Goal: Task Accomplishment & Management: Manage account settings

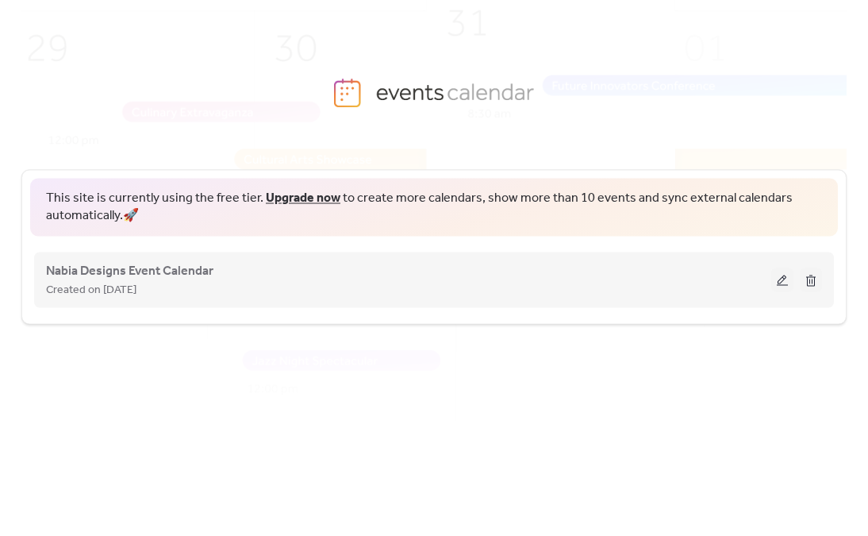
click at [780, 278] on button at bounding box center [782, 279] width 22 height 24
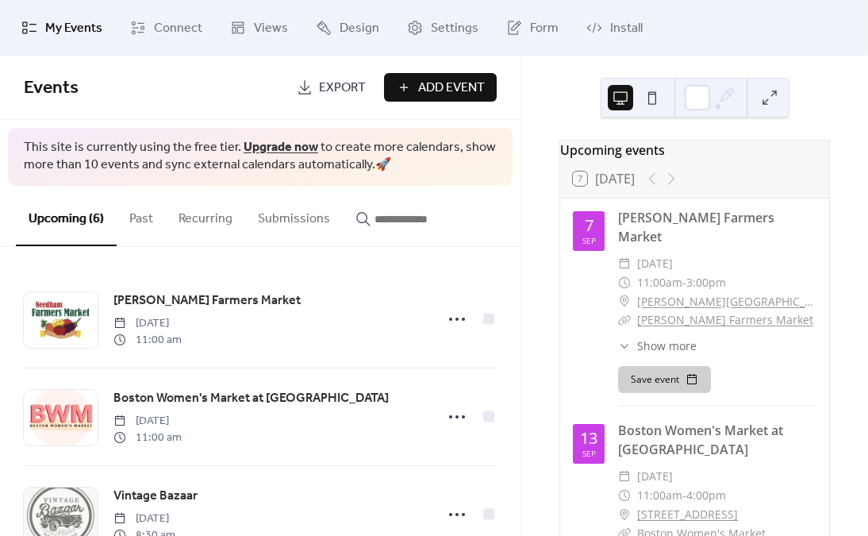
click at [144, 217] on button "Past" at bounding box center [141, 215] width 49 height 59
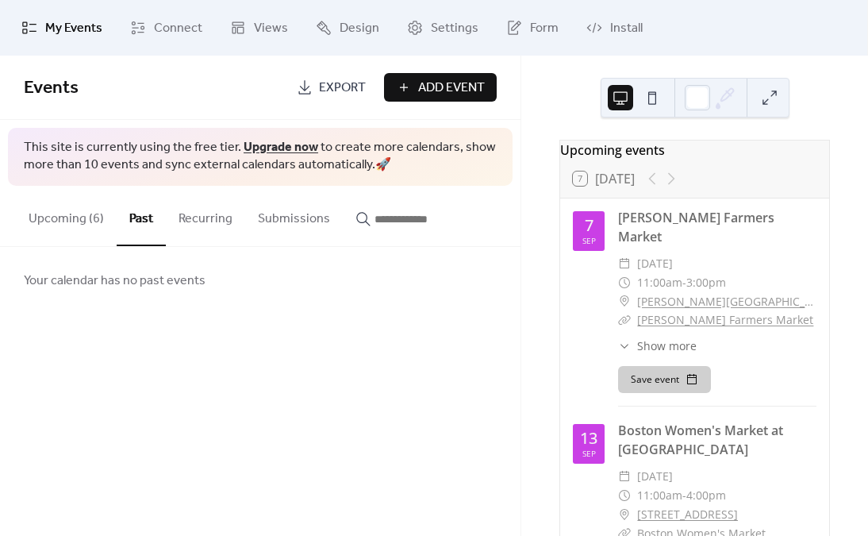
click at [56, 215] on button "Upcoming (6)" at bounding box center [66, 215] width 101 height 59
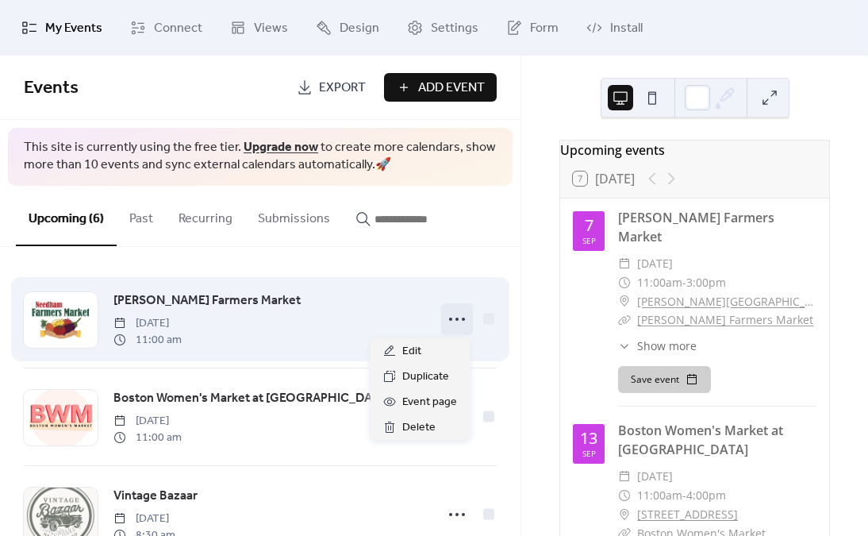
click at [455, 319] on circle at bounding box center [456, 318] width 3 height 3
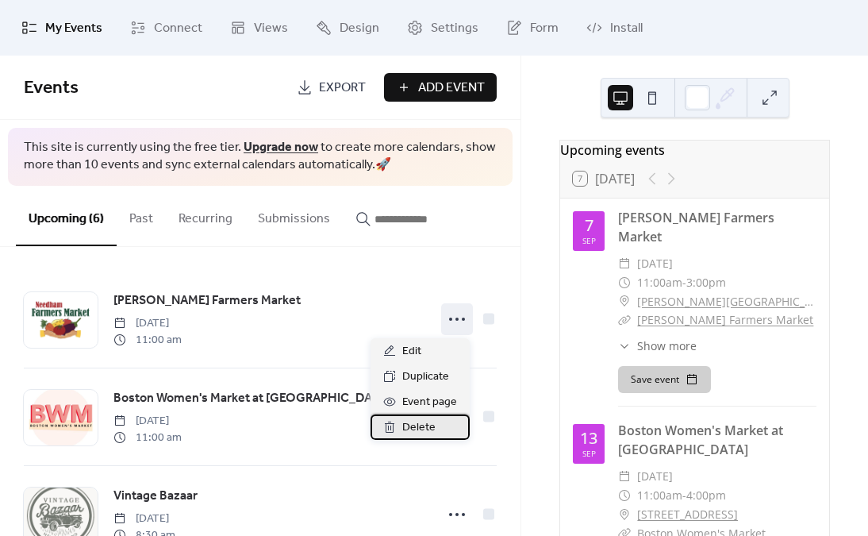
click at [421, 428] on span "Delete" at bounding box center [418, 427] width 33 height 19
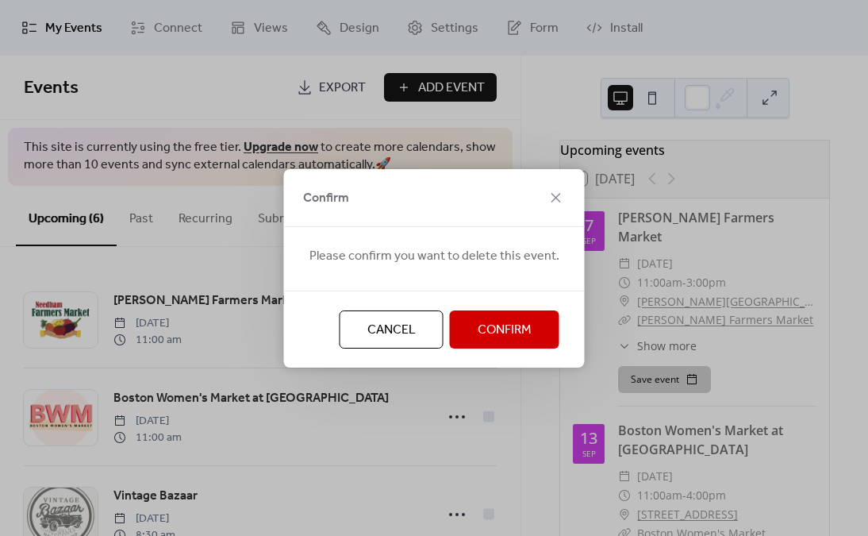
click at [501, 329] on span "Confirm" at bounding box center [505, 330] width 54 height 19
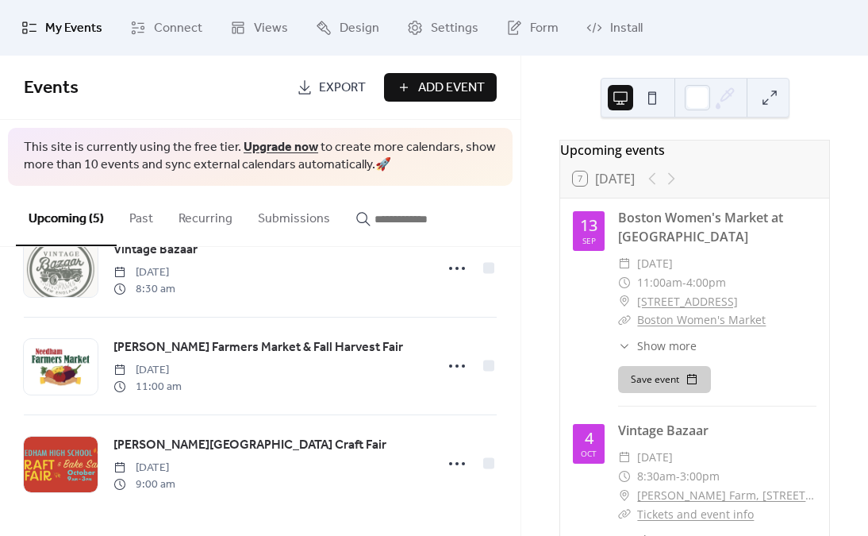
scroll to position [246, 0]
click at [467, 25] on span "Settings" at bounding box center [455, 28] width 48 height 19
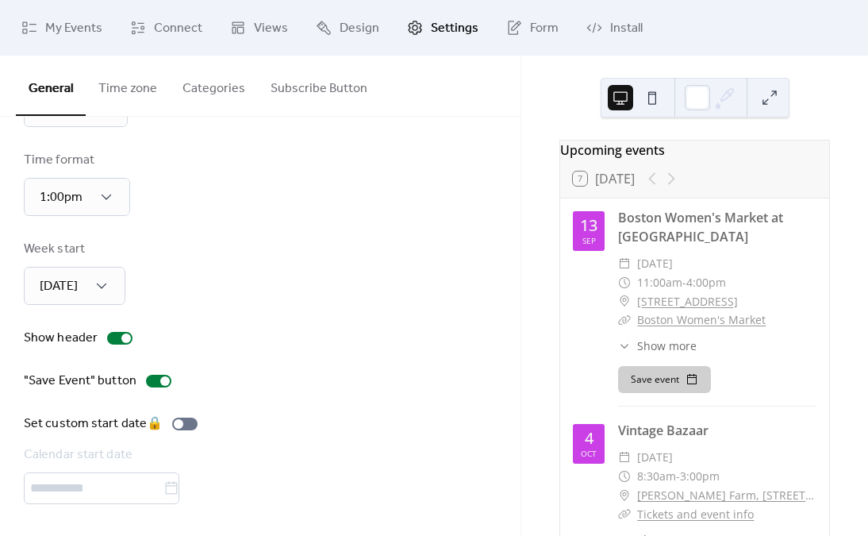
scroll to position [92, 0]
